Goal: Find specific page/section: Find specific page/section

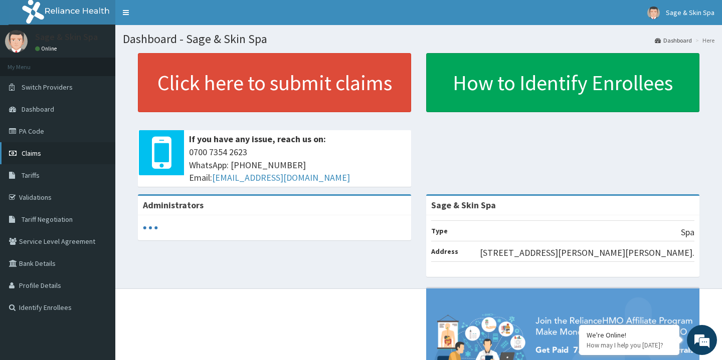
click at [42, 157] on link "Claims" at bounding box center [57, 153] width 115 height 22
click at [48, 133] on link "PA Code" at bounding box center [57, 131] width 115 height 22
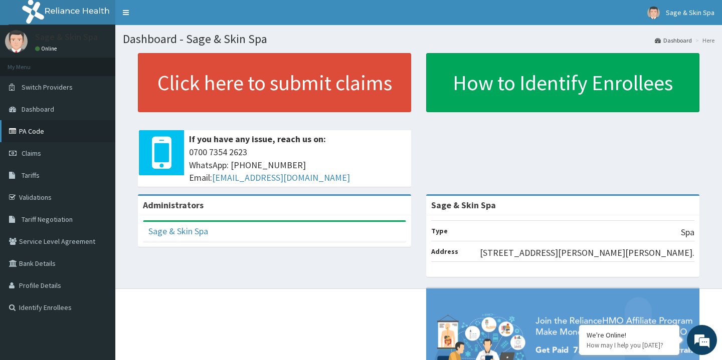
click at [48, 134] on link "PA Code" at bounding box center [57, 131] width 115 height 22
